Goal: Task Accomplishment & Management: Use online tool/utility

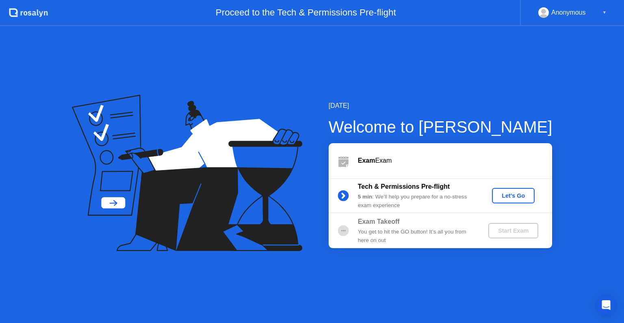
click at [514, 193] on div "Let's Go" at bounding box center [513, 195] width 36 height 7
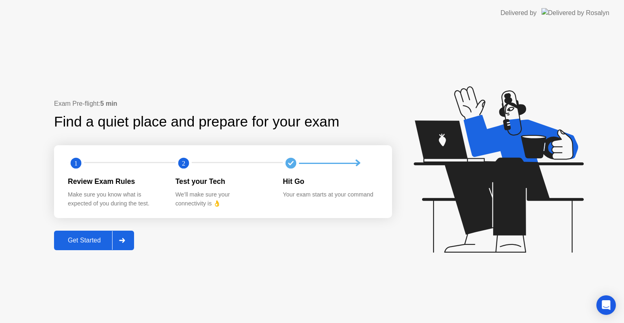
click at [94, 239] on div "Get Started" at bounding box center [84, 239] width 56 height 7
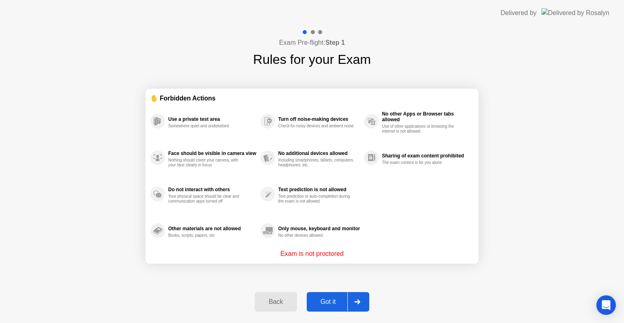
click at [328, 300] on div "Got it" at bounding box center [328, 301] width 38 height 7
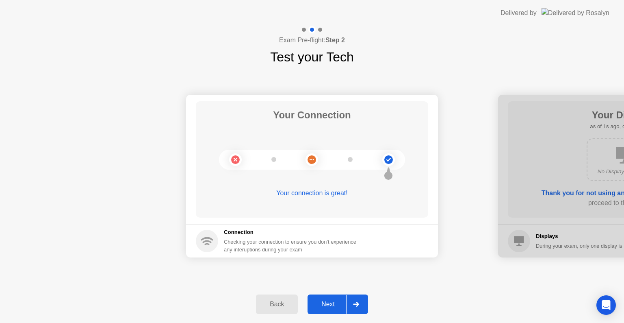
click at [328, 300] on div "Next" at bounding box center [328, 303] width 36 height 7
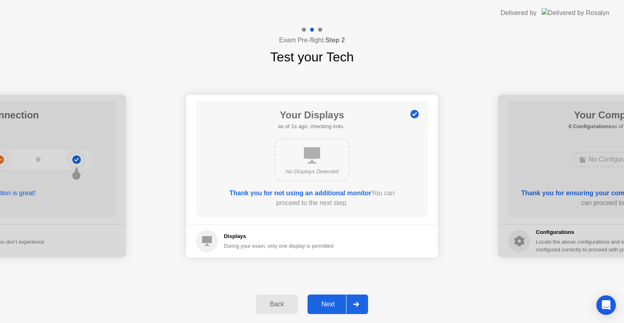
click at [328, 300] on div "Next" at bounding box center [328, 303] width 36 height 7
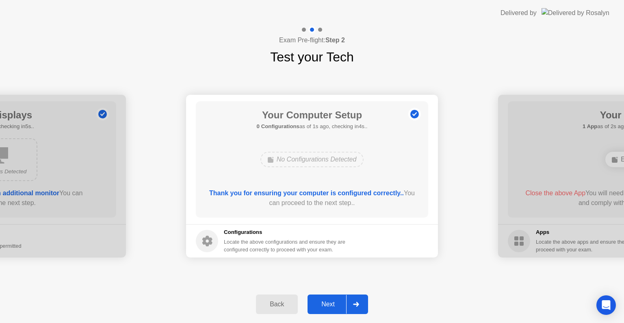
click at [328, 300] on div "Next" at bounding box center [328, 303] width 36 height 7
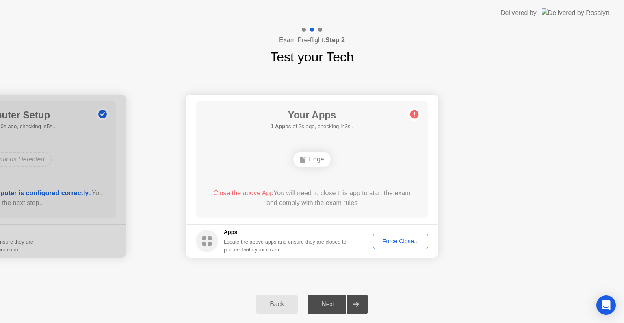
click at [412, 241] on div "Force Close..." at bounding box center [401, 241] width 50 height 7
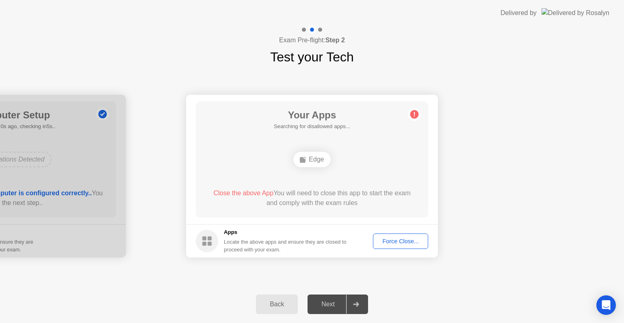
click at [388, 240] on div "Force Close..." at bounding box center [401, 241] width 50 height 7
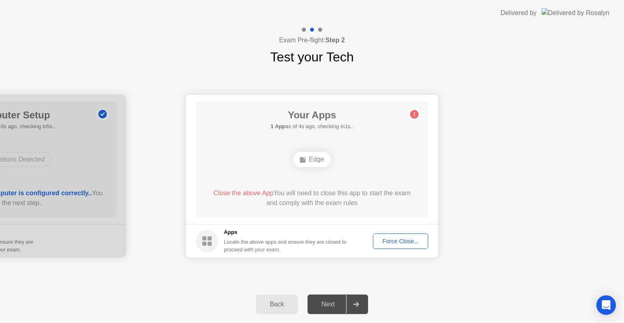
click at [404, 241] on div "Force Close..." at bounding box center [401, 241] width 50 height 7
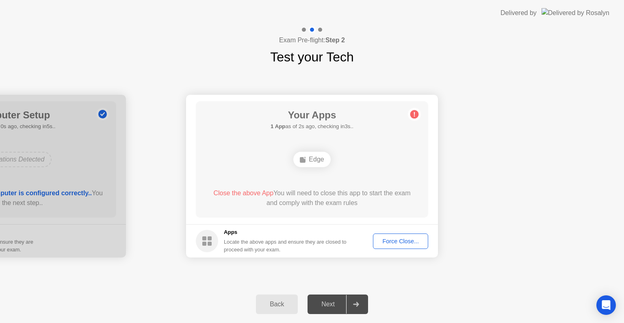
click at [418, 240] on div "Force Close..." at bounding box center [401, 241] width 50 height 7
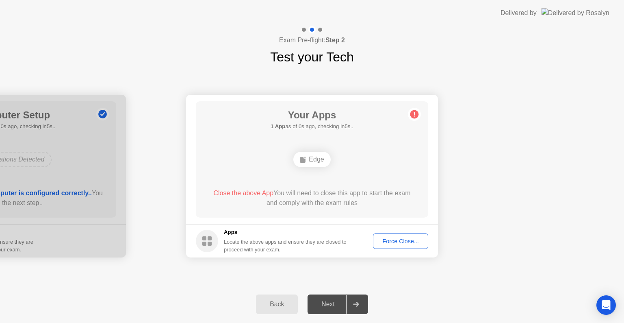
click at [404, 243] on div "Force Close..." at bounding box center [401, 241] width 50 height 7
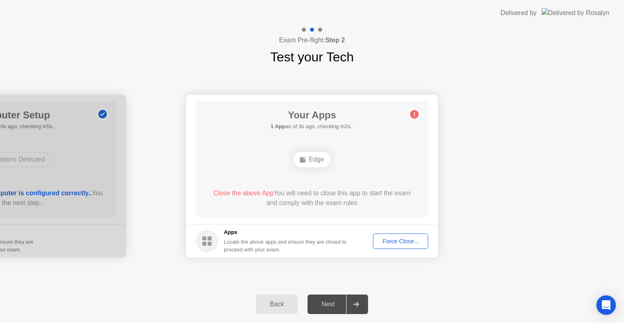
click at [400, 243] on div "Force Close..." at bounding box center [401, 241] width 50 height 7
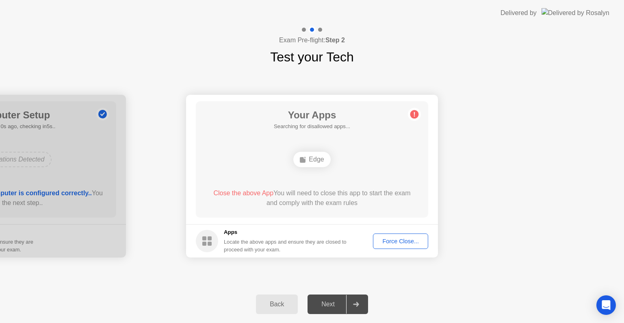
click at [398, 243] on div "Force Close..." at bounding box center [401, 241] width 50 height 7
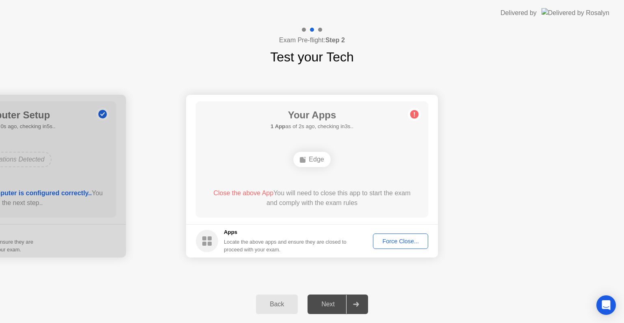
click at [403, 241] on div "Force Close..." at bounding box center [401, 241] width 50 height 7
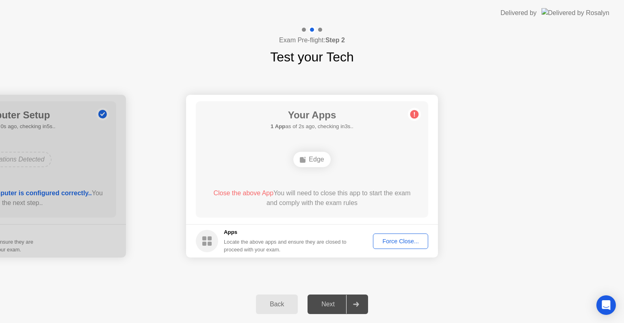
drag, startPoint x: 349, startPoint y: 203, endPoint x: 371, endPoint y: 198, distance: 22.1
click at [371, 198] on div "Close the above App You will need to close this app to start the exam and compl…" at bounding box center [312, 198] width 209 height 20
click at [392, 238] on div "Force Close..." at bounding box center [401, 241] width 50 height 7
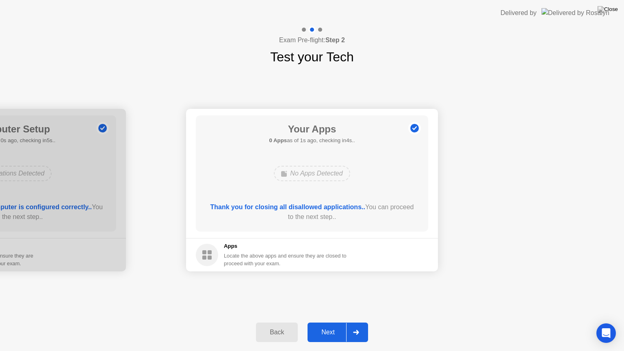
click at [332, 322] on div "Next" at bounding box center [328, 332] width 36 height 7
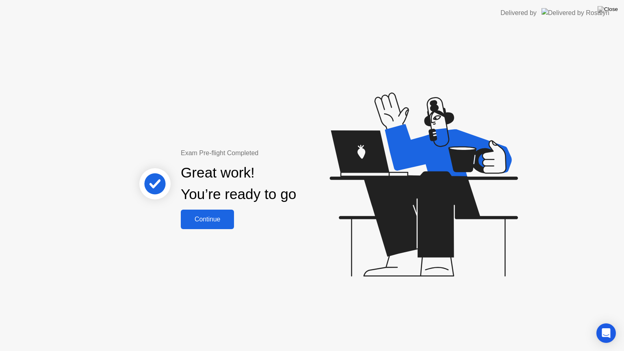
click at [221, 219] on div "Continue" at bounding box center [207, 219] width 48 height 7
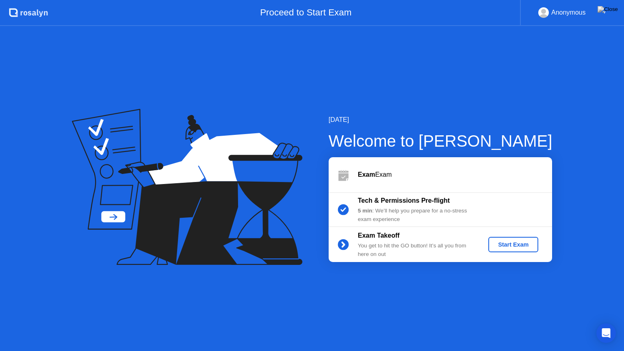
click at [522, 247] on div "Start Exam" at bounding box center [513, 244] width 43 height 7
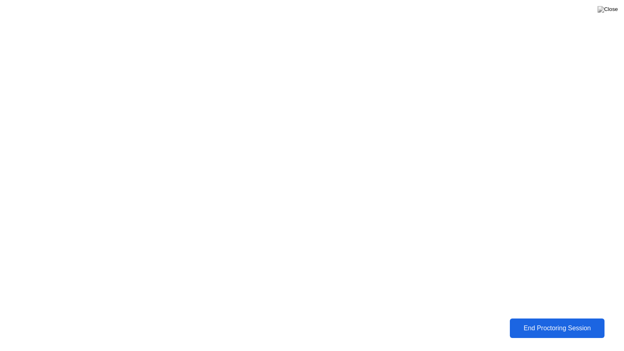
click at [572, 322] on div "End Proctoring Session" at bounding box center [557, 328] width 90 height 7
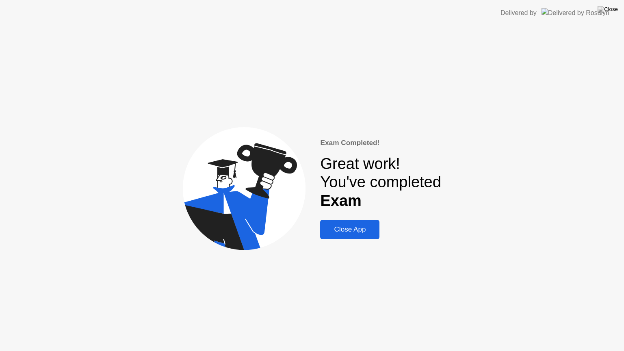
click at [357, 233] on div "Close App" at bounding box center [350, 230] width 54 height 8
